Goal: Task Accomplishment & Management: Use online tool/utility

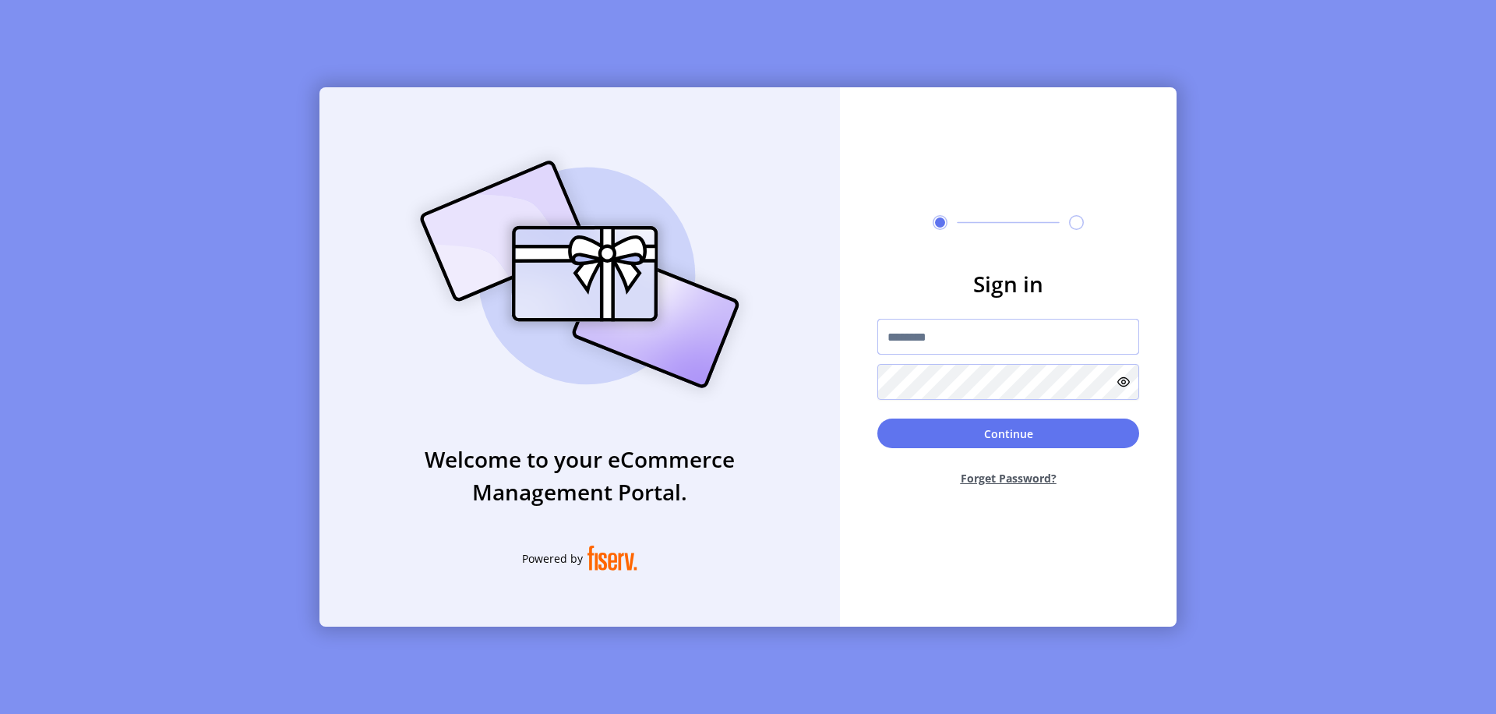
click at [1009, 337] on input "text" at bounding box center [1009, 337] width 262 height 36
type input "**********"
click at [1009, 433] on button "Continue" at bounding box center [1009, 434] width 262 height 30
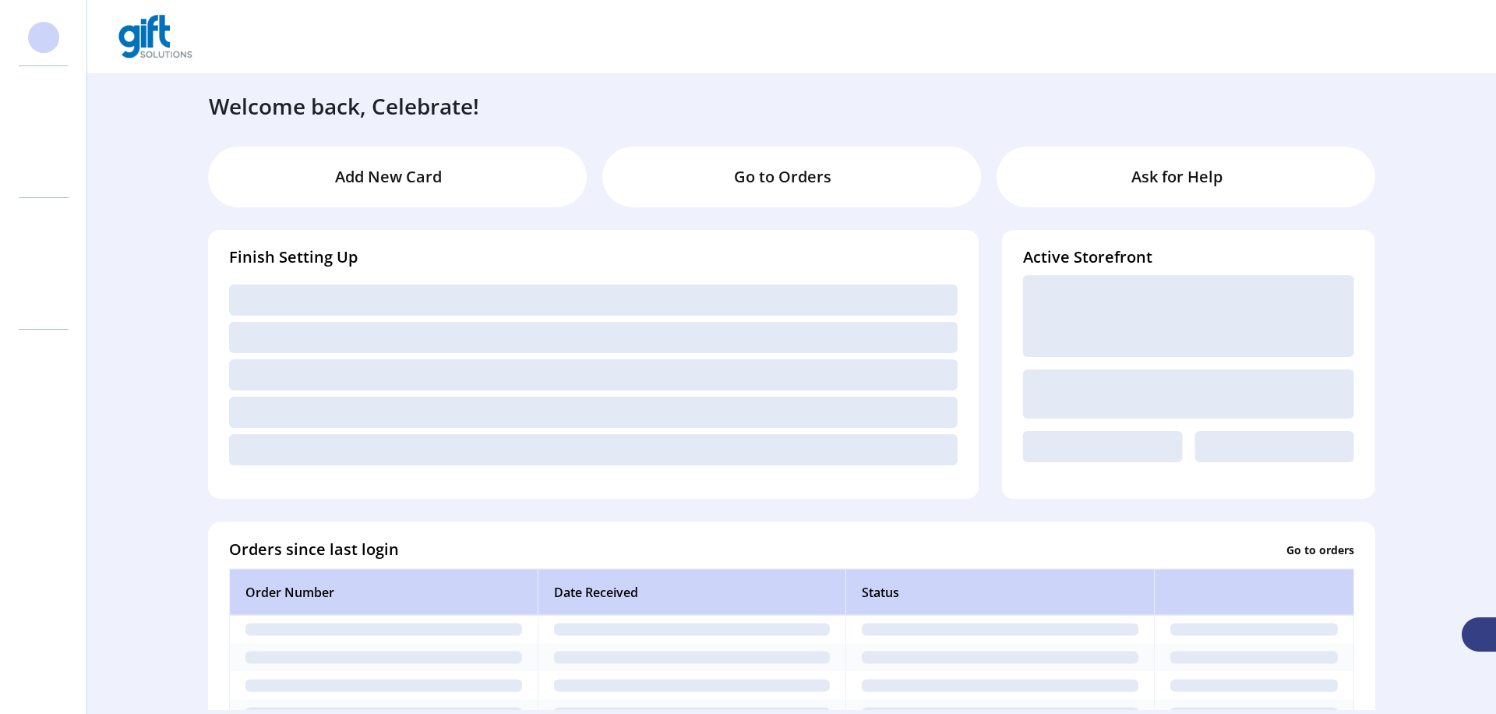
click at [44, 301] on svg-icon at bounding box center [43, 300] width 25 height 25
